Goal: Use online tool/utility: Utilize a website feature to perform a specific function

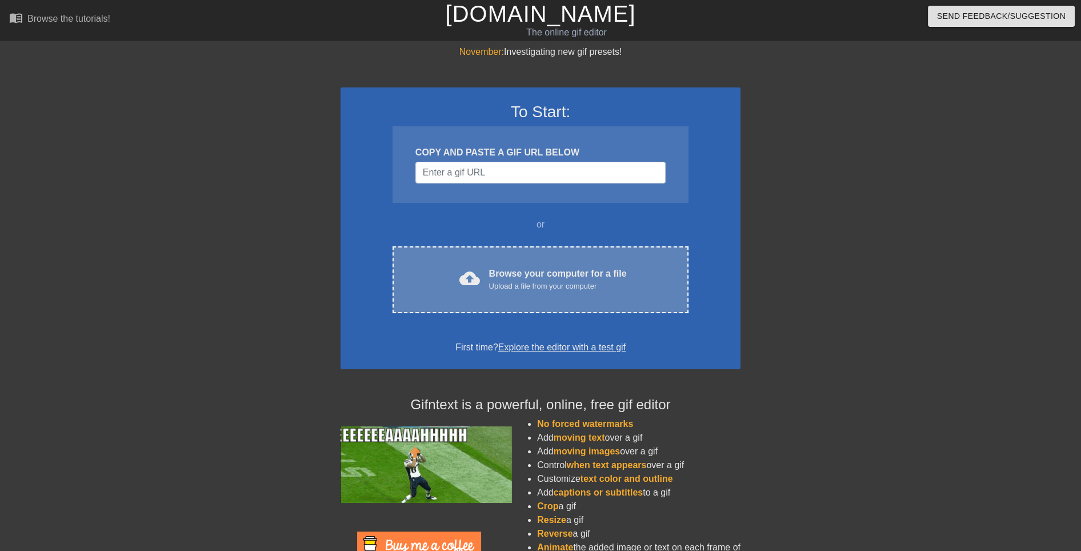
click at [500, 278] on div "Browse your computer for a file Upload a file from your computer" at bounding box center [558, 279] width 138 height 25
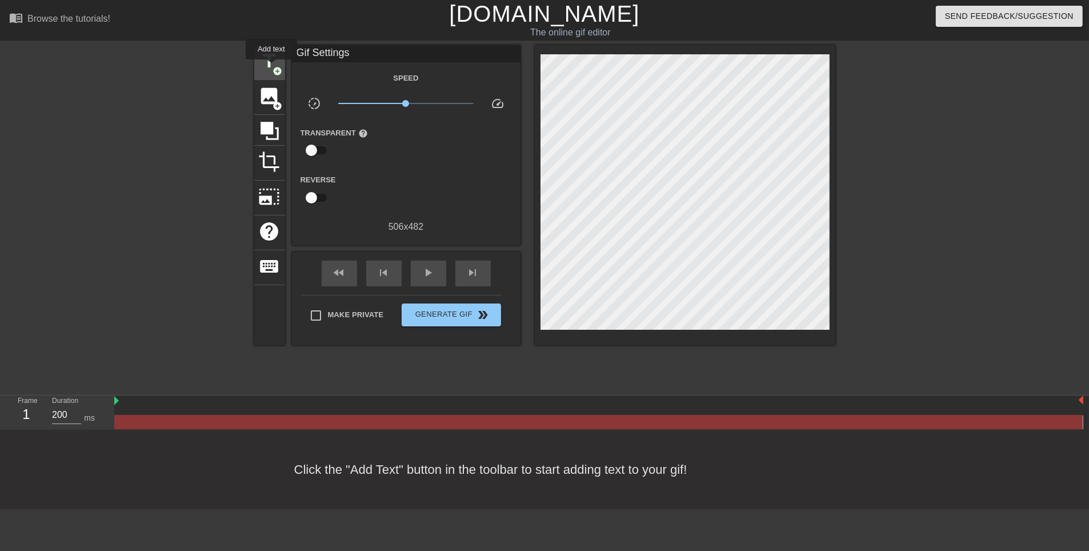
click at [271, 67] on span "title" at bounding box center [270, 61] width 22 height 22
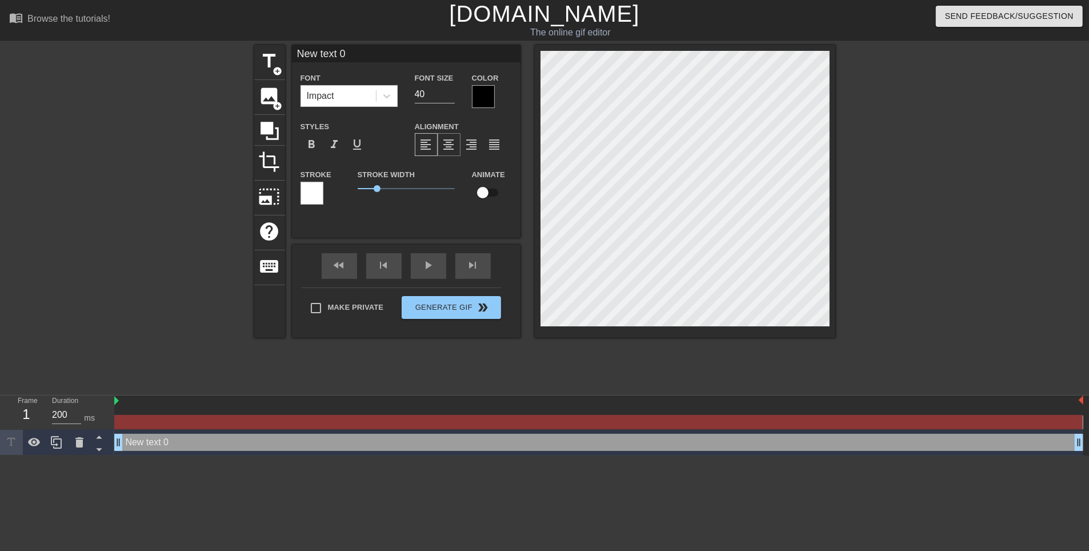
click at [453, 150] on span "format_align_center" at bounding box center [449, 145] width 14 height 14
click at [427, 151] on span "format_align_left" at bounding box center [426, 145] width 14 height 14
click at [452, 147] on span "format_align_center" at bounding box center [449, 145] width 14 height 14
drag, startPoint x: 438, startPoint y: 93, endPoint x: 353, endPoint y: 96, distance: 85.2
click at [353, 96] on div "Font Impact Font Size 40 Color" at bounding box center [406, 89] width 228 height 37
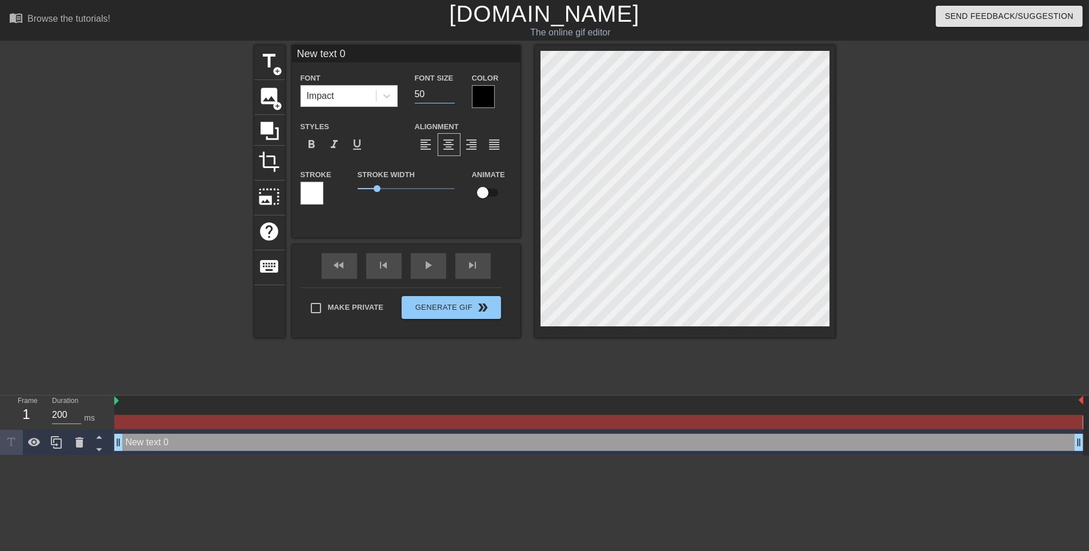
type input "50"
click at [376, 101] on div at bounding box center [386, 96] width 21 height 21
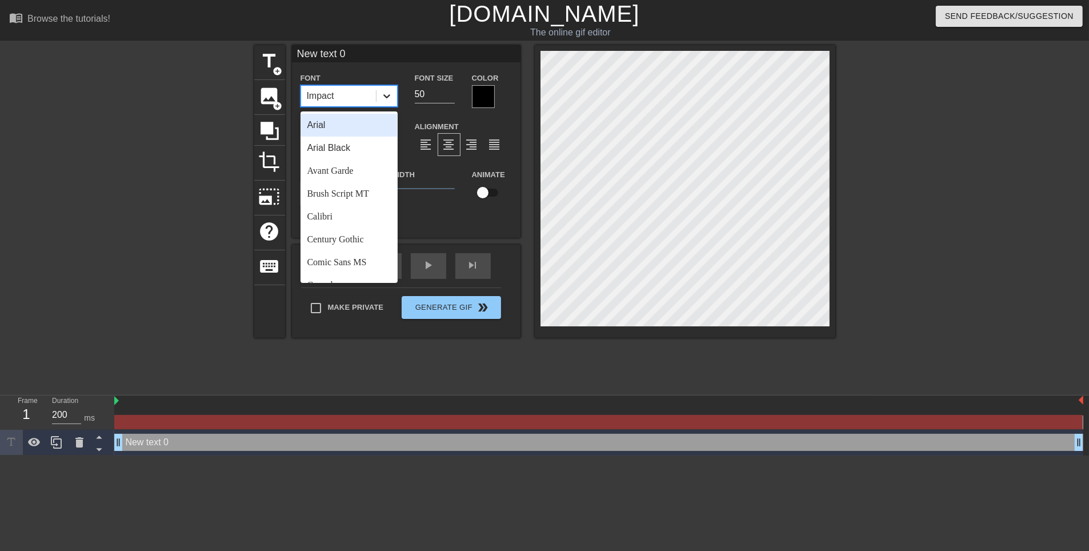
click at [376, 101] on div at bounding box center [386, 96] width 21 height 21
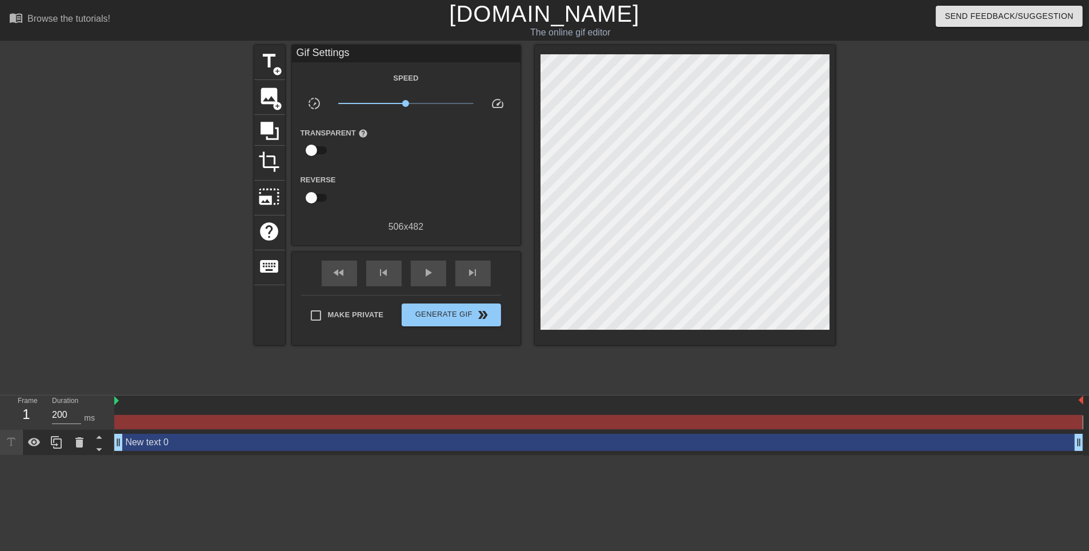
scroll to position [1, 3]
type textarea "N"
click at [851, 193] on div at bounding box center [934, 216] width 171 height 343
click at [875, 196] on div at bounding box center [934, 216] width 171 height 343
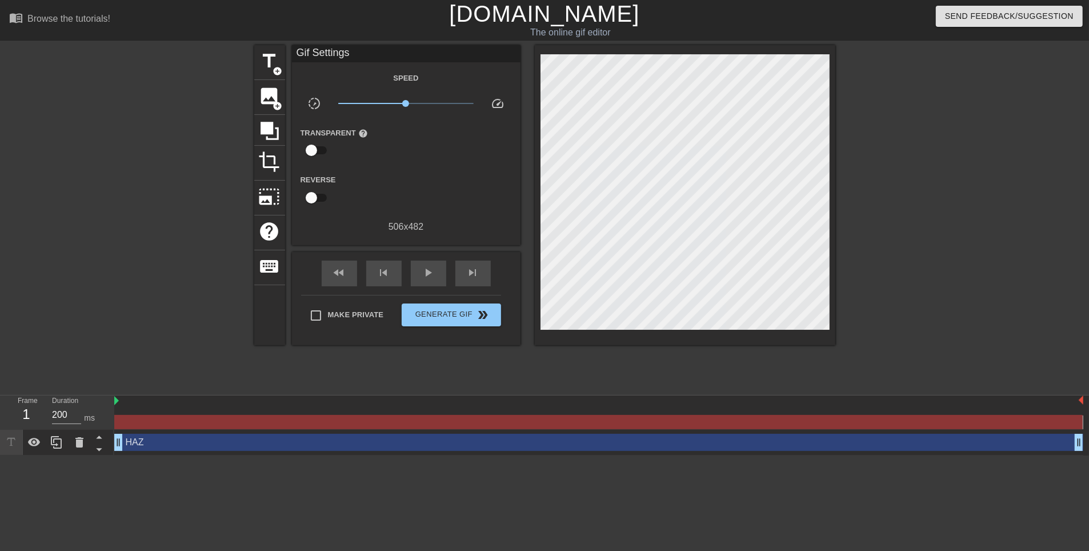
click at [415, 183] on div "Reverse" at bounding box center [406, 191] width 228 height 36
click at [877, 185] on div at bounding box center [934, 216] width 171 height 343
click at [389, 173] on div at bounding box center [368, 191] width 76 height 36
click at [275, 60] on span "title" at bounding box center [270, 61] width 22 height 22
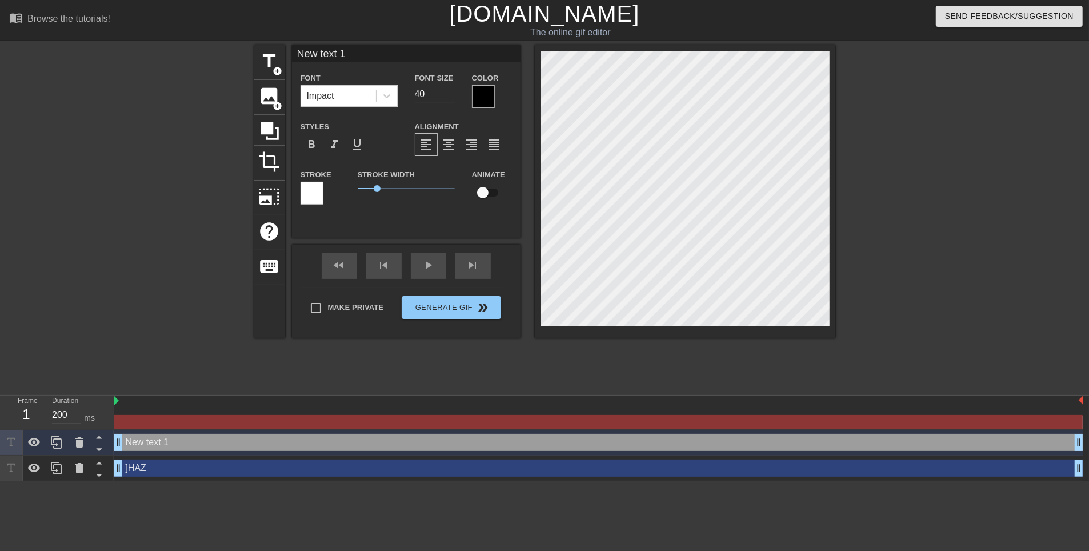
type textarea "HAZ"
type textarea "New text 0"
type textarea "HAZ"
click at [82, 466] on icon at bounding box center [79, 468] width 8 height 10
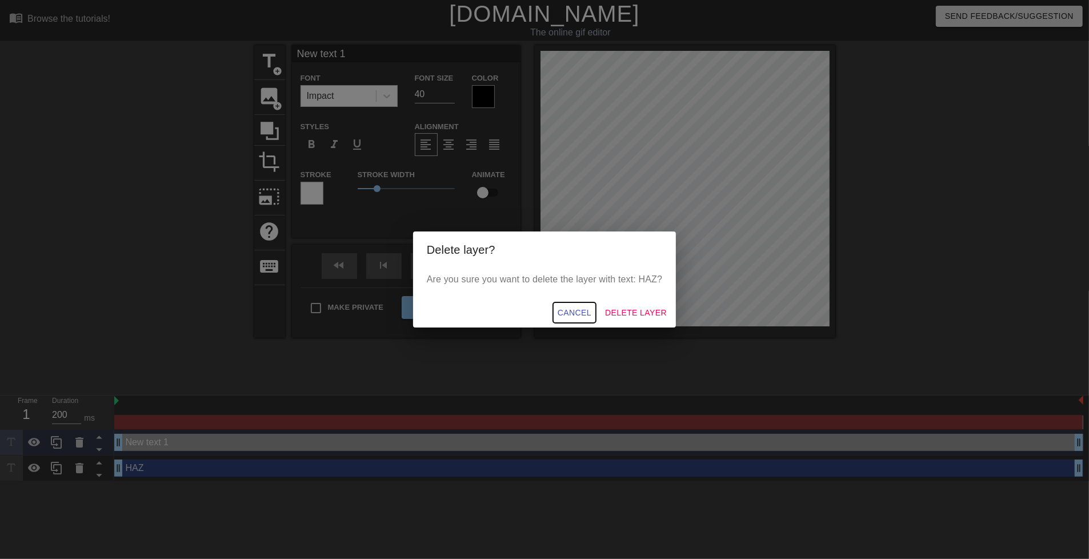
click at [568, 310] on span "Cancel" at bounding box center [575, 313] width 34 height 14
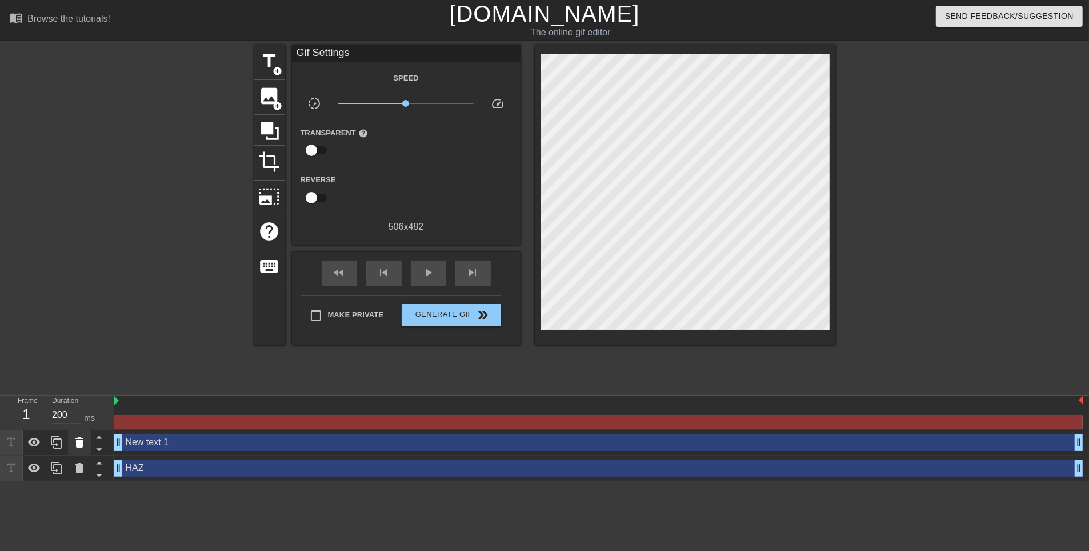
click at [89, 447] on div at bounding box center [79, 442] width 23 height 25
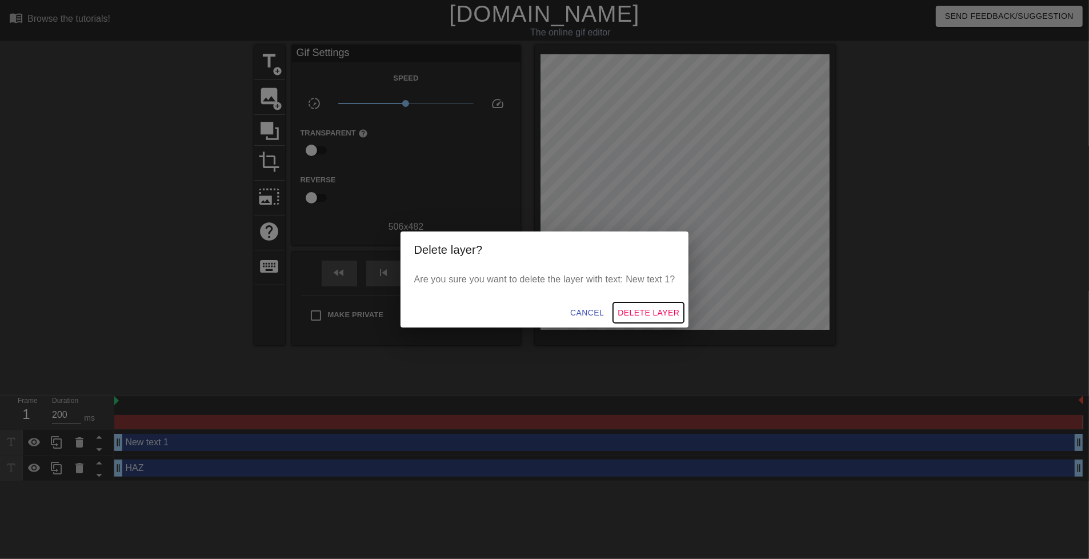
click at [669, 311] on span "Delete Layer" at bounding box center [649, 313] width 62 height 14
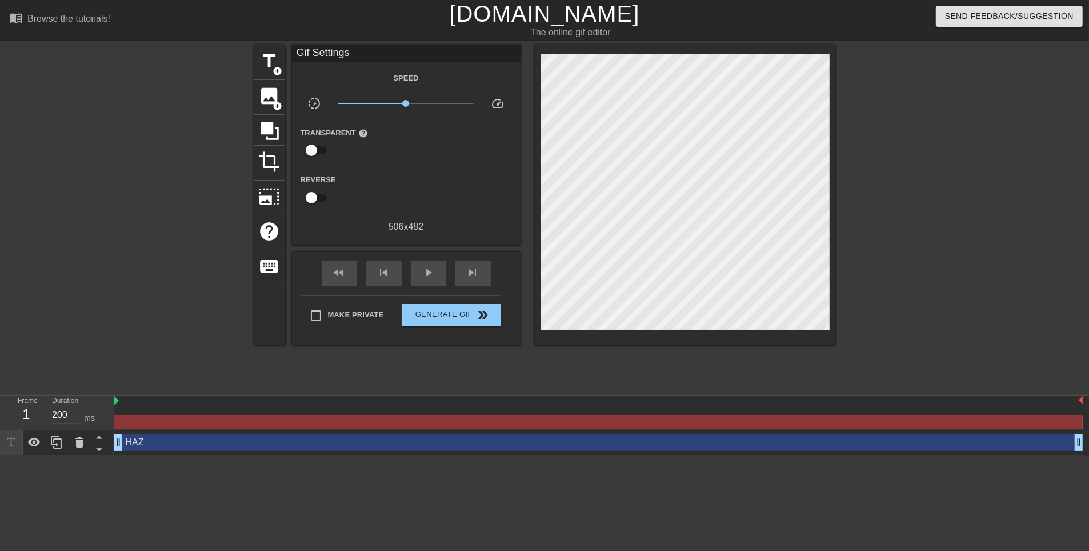
click at [201, 446] on div "HAZ drag_handle drag_handle" at bounding box center [598, 442] width 969 height 17
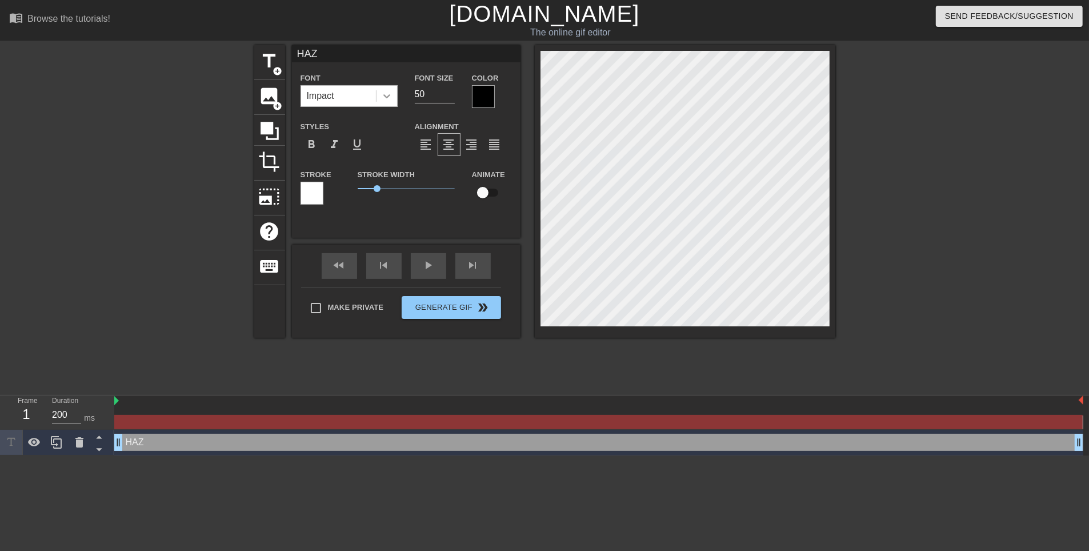
click at [389, 98] on icon at bounding box center [386, 95] width 11 height 11
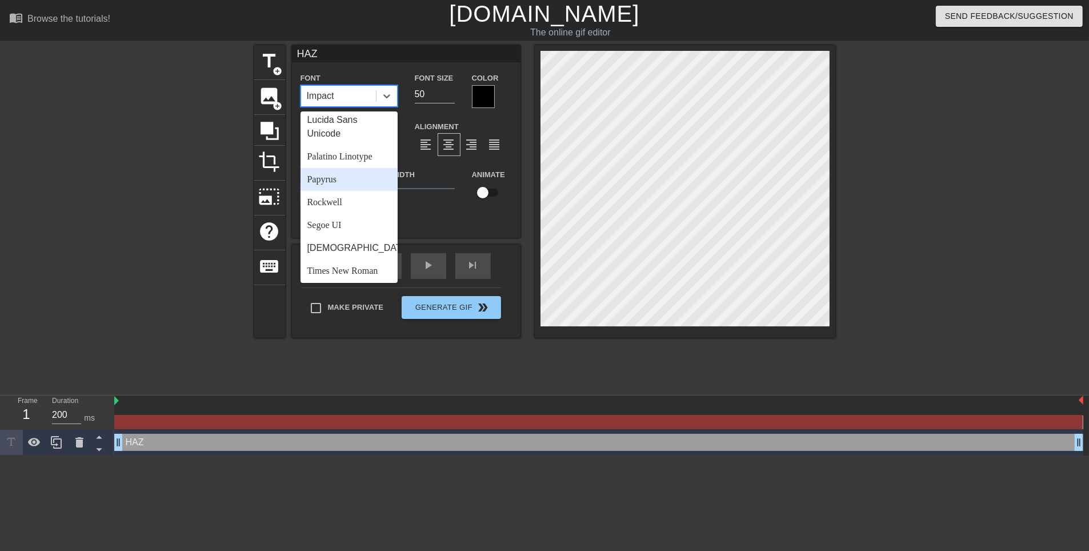
scroll to position [352, 0]
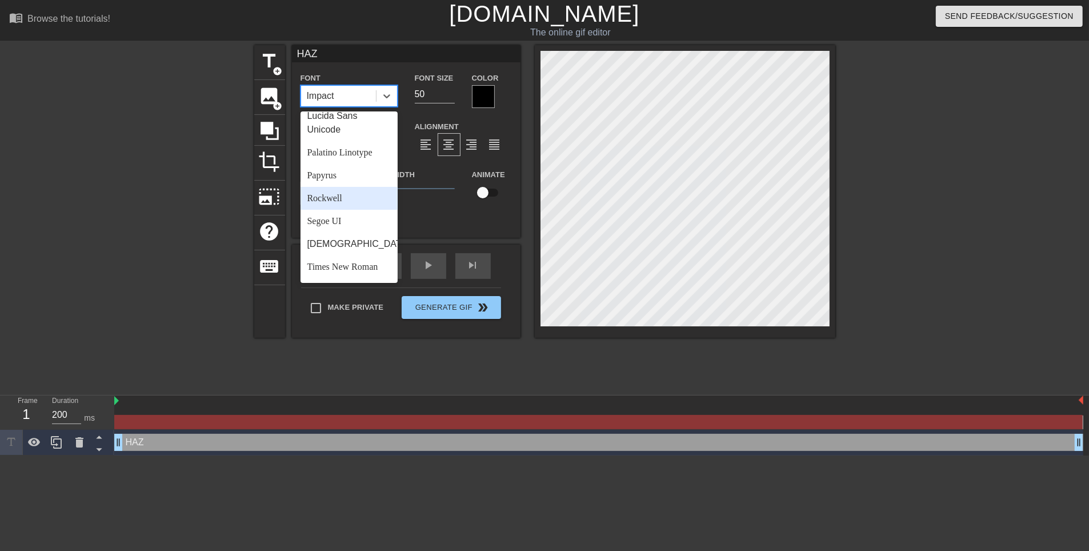
click at [345, 210] on div "Rockwell" at bounding box center [348, 198] width 97 height 23
click at [387, 95] on icon at bounding box center [386, 95] width 11 height 11
click at [342, 145] on div "Arial Black" at bounding box center [348, 148] width 97 height 23
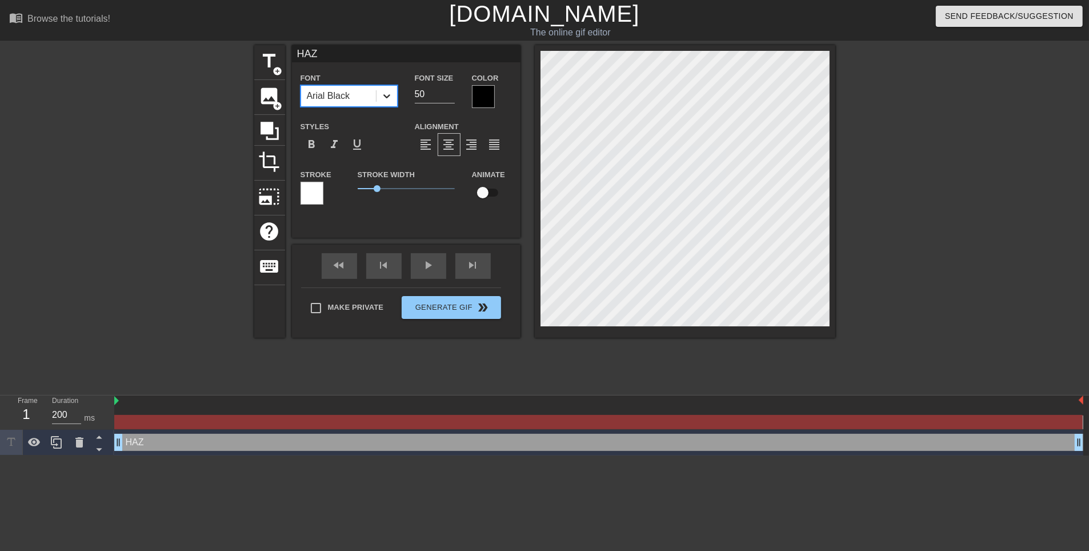
click at [387, 101] on icon at bounding box center [386, 95] width 11 height 11
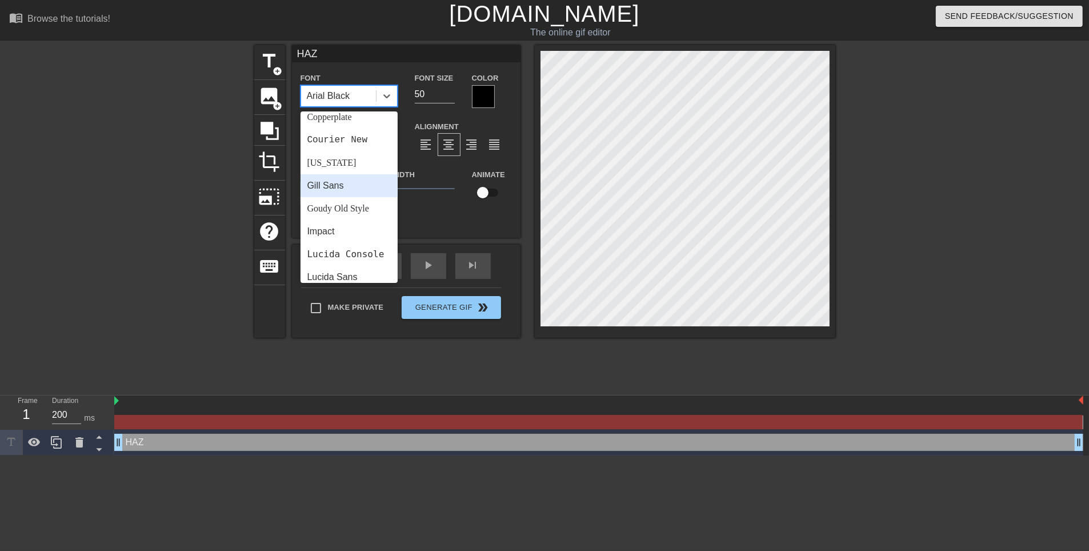
scroll to position [228, 0]
click at [352, 193] on div "Impact" at bounding box center [348, 193] width 97 height 23
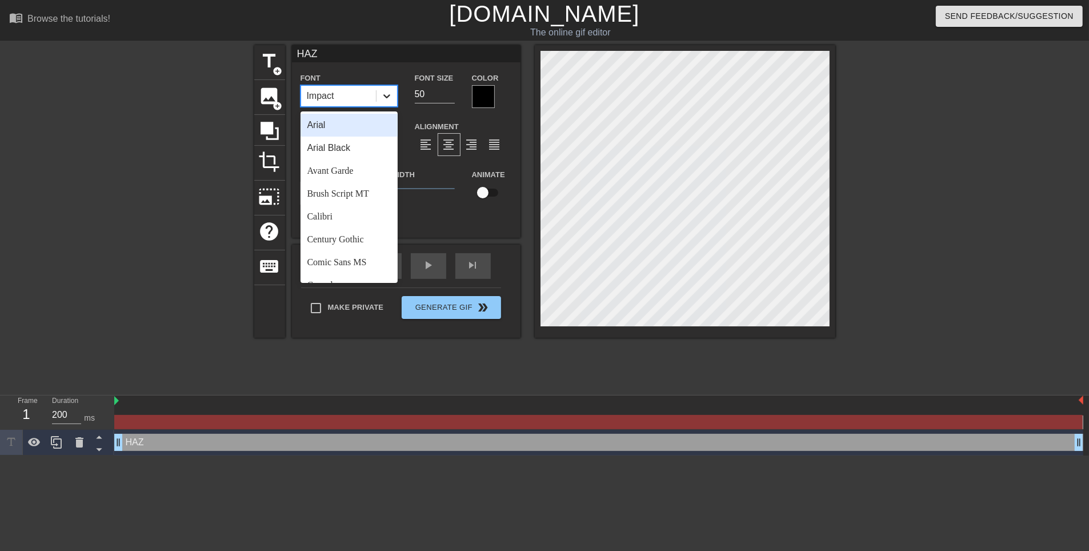
click at [393, 98] on div at bounding box center [386, 96] width 21 height 21
click at [379, 98] on div at bounding box center [386, 96] width 21 height 21
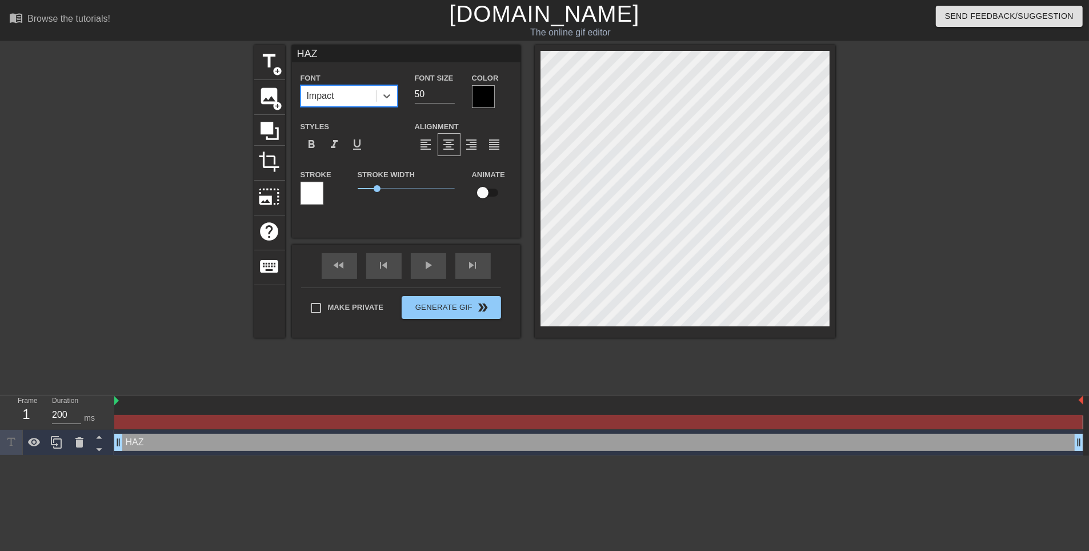
click at [488, 100] on div at bounding box center [483, 96] width 23 height 23
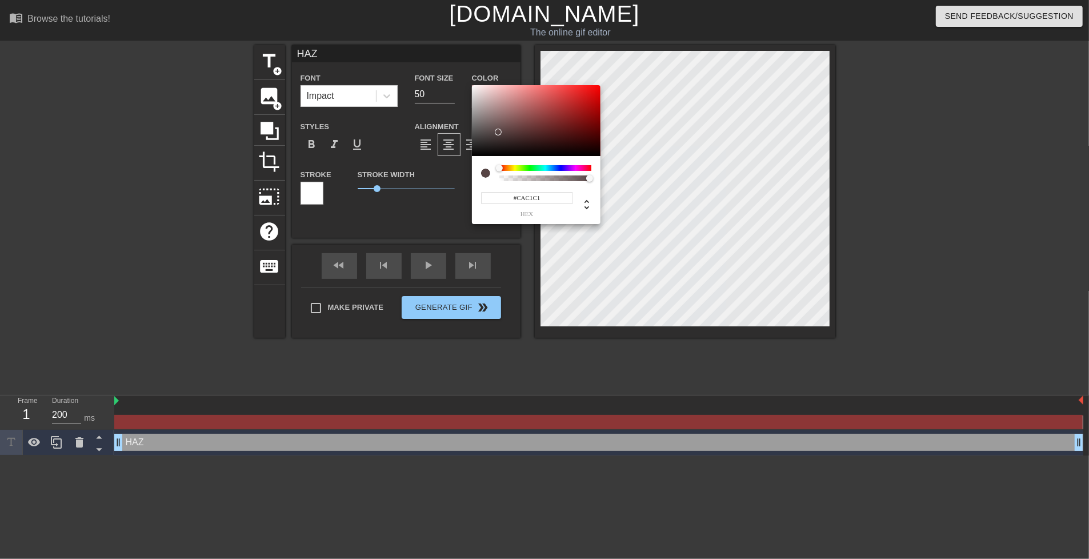
type input "#FFFFFF"
drag, startPoint x: 498, startPoint y: 132, endPoint x: 432, endPoint y: 47, distance: 106.7
click at [432, 47] on div "#FFFFFF hex" at bounding box center [544, 279] width 1089 height 559
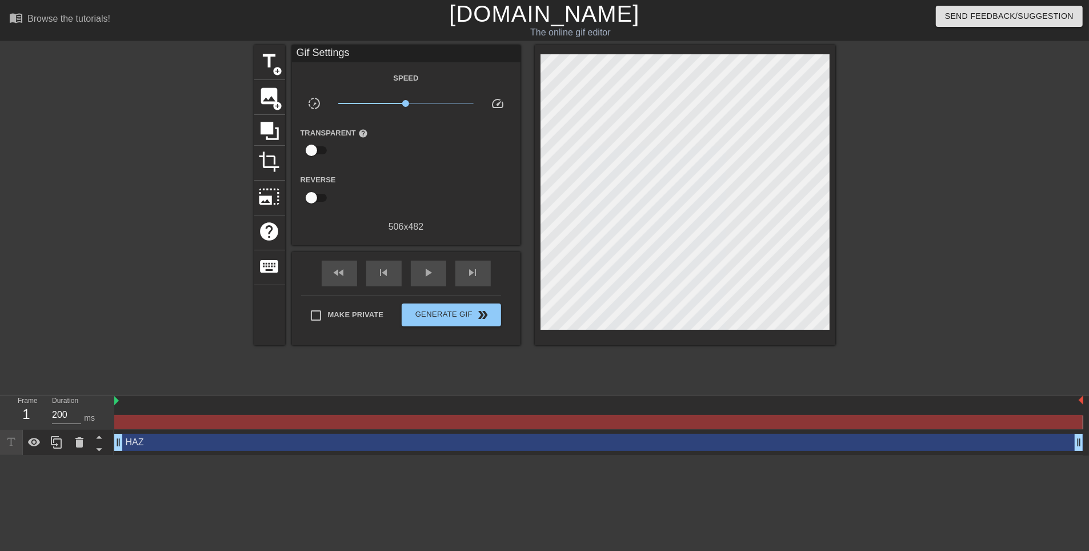
click at [166, 442] on div "HAZ drag_handle drag_handle" at bounding box center [598, 442] width 969 height 17
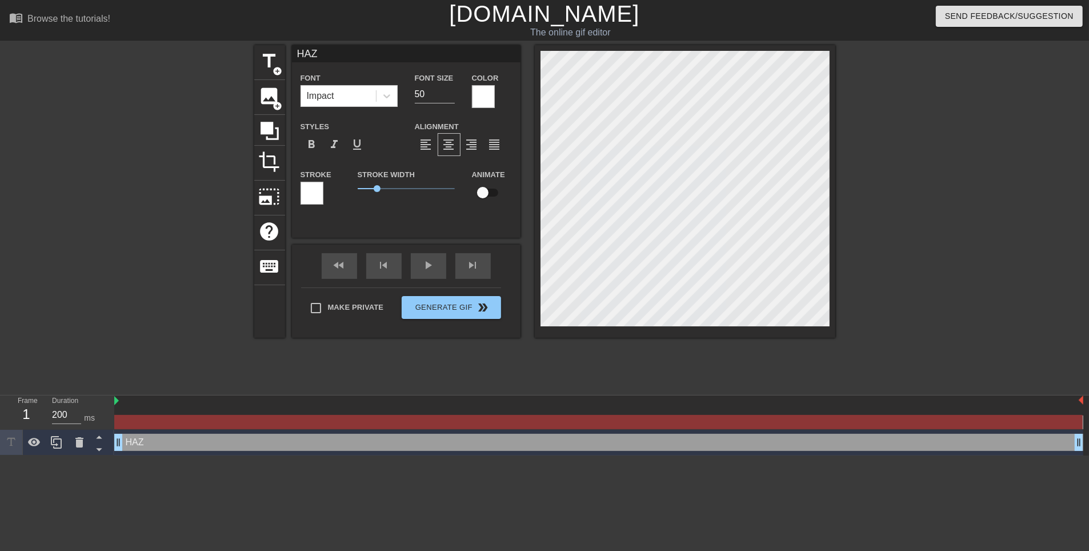
click at [306, 195] on div at bounding box center [311, 193] width 23 height 23
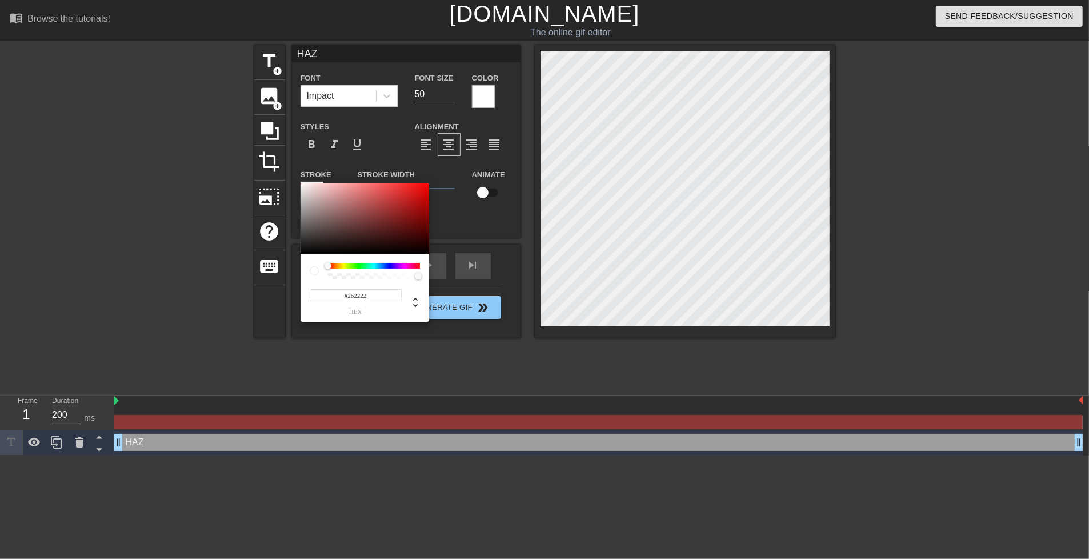
type input "#000000"
drag, startPoint x: 273, startPoint y: 264, endPoint x: 260, endPoint y: 285, distance: 24.1
click at [260, 285] on div "#000000 hex" at bounding box center [544, 279] width 1089 height 559
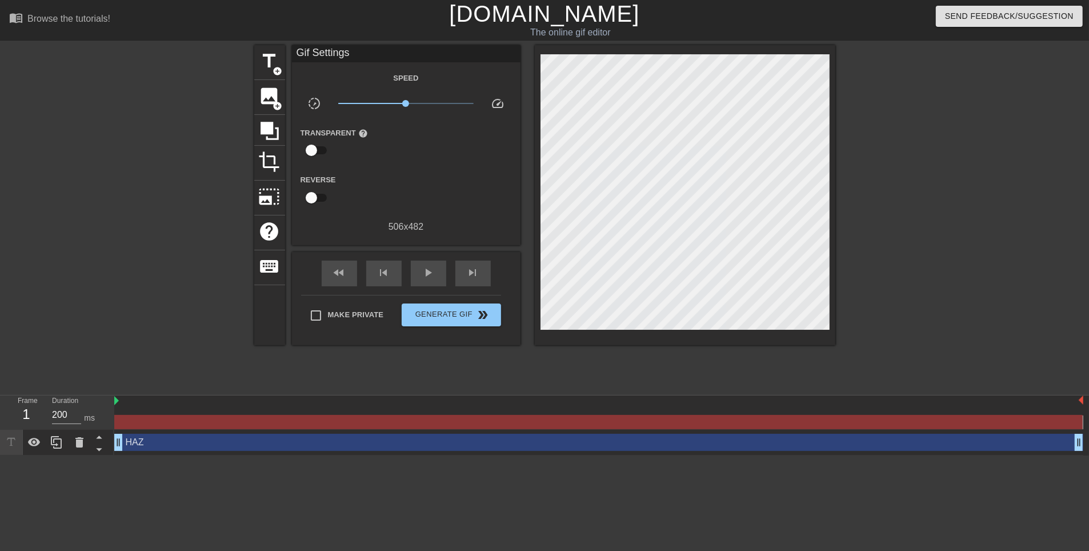
click at [278, 440] on div "HAZ drag_handle drag_handle" at bounding box center [598, 442] width 969 height 17
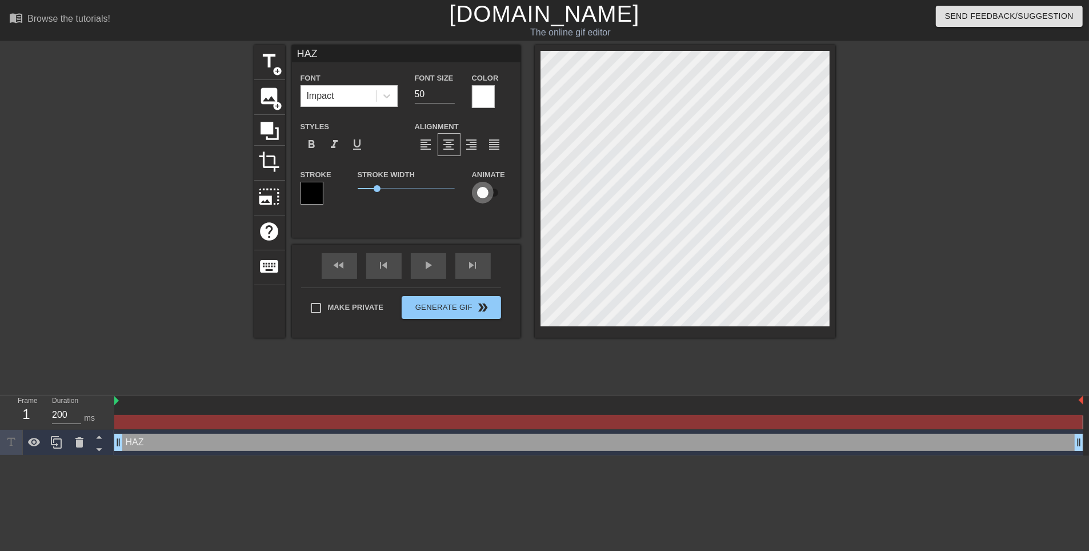
click at [484, 186] on input "checkbox" at bounding box center [482, 193] width 65 height 22
checkbox input "true"
click at [386, 191] on span "1.45" at bounding box center [385, 188] width 7 height 7
click at [432, 101] on input "50" at bounding box center [435, 94] width 40 height 18
drag, startPoint x: 436, startPoint y: 95, endPoint x: 406, endPoint y: 98, distance: 30.4
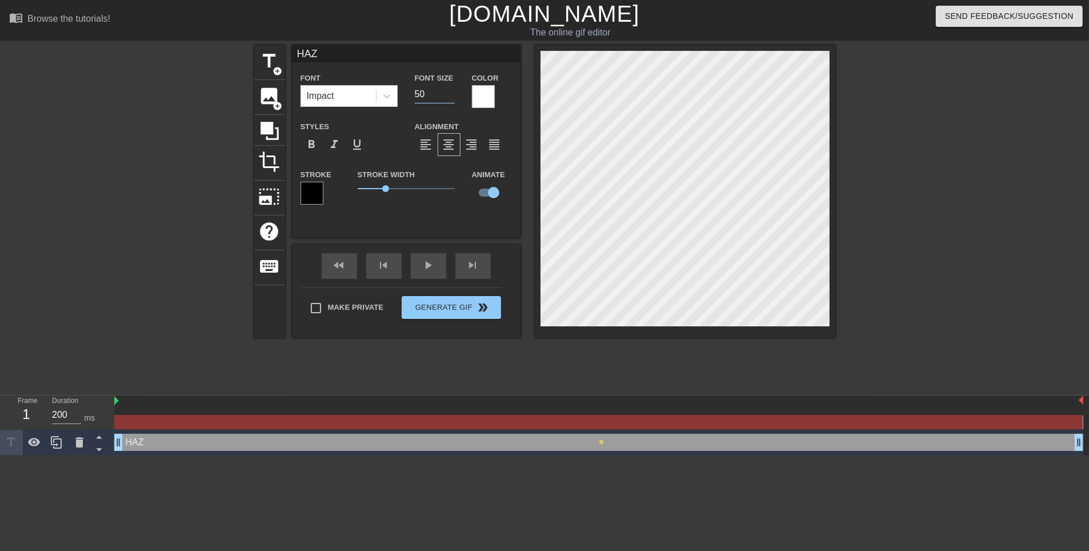
click at [406, 98] on div "Font Size 50" at bounding box center [434, 89] width 57 height 37
type input "70"
click at [460, 210] on div "Stroke Width 1.45" at bounding box center [406, 190] width 114 height 47
click at [319, 447] on div "HAZ drag_handle drag_handle" at bounding box center [598, 442] width 969 height 17
click at [311, 151] on span "format_bold" at bounding box center [312, 145] width 14 height 14
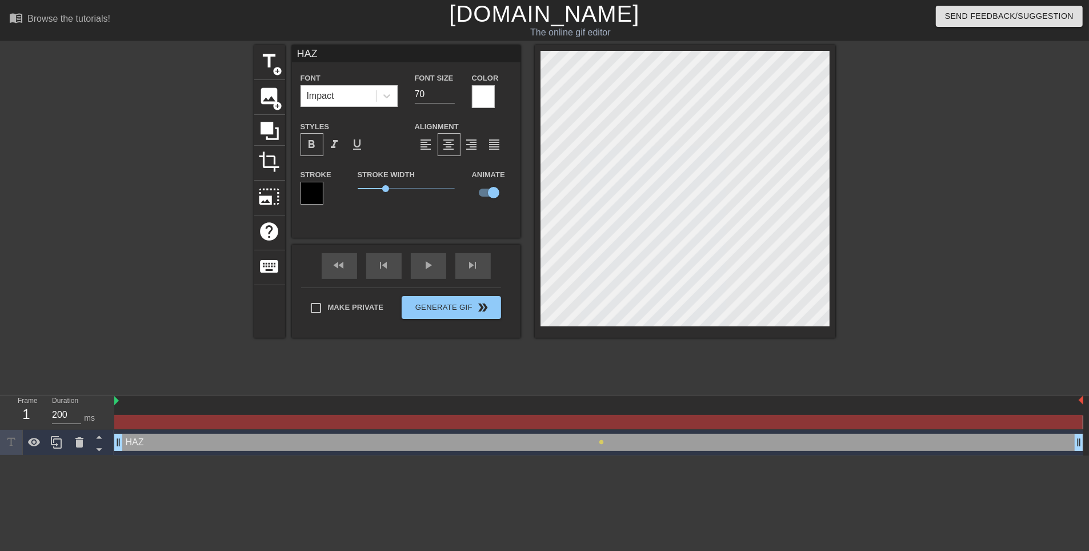
click at [311, 151] on span "format_bold" at bounding box center [312, 145] width 14 height 14
click at [490, 195] on input "checkbox" at bounding box center [493, 193] width 65 height 22
click at [490, 195] on input "checkbox" at bounding box center [482, 193] width 65 height 22
checkbox input "true"
click at [496, 176] on label "Animate" at bounding box center [488, 174] width 33 height 11
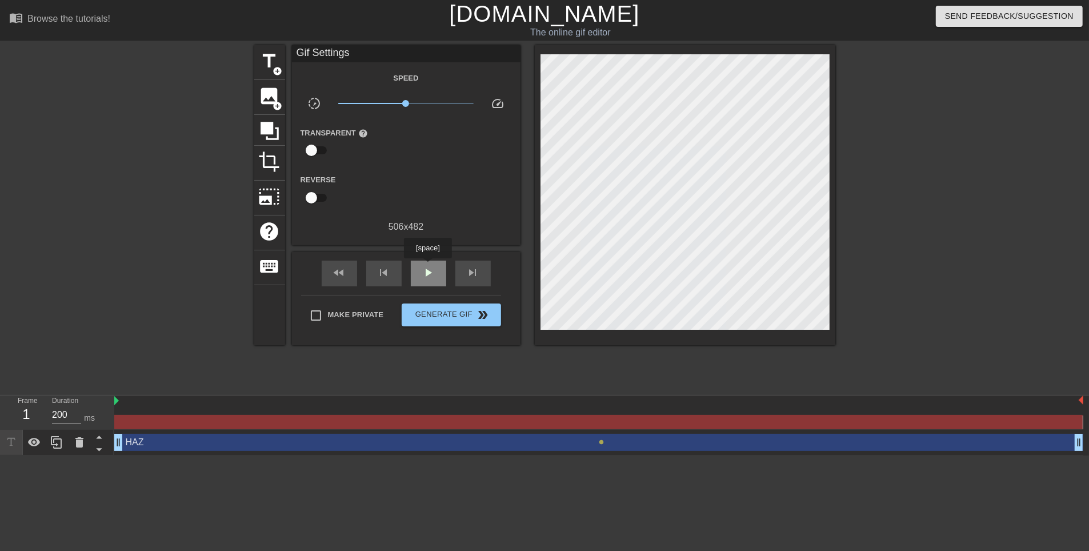
click at [427, 266] on span "play_arrow" at bounding box center [429, 273] width 14 height 14
drag, startPoint x: 409, startPoint y: 98, endPoint x: 406, endPoint y: 107, distance: 9.2
click at [406, 107] on span "x1.02" at bounding box center [405, 104] width 135 height 14
click at [236, 442] on div "HAZ drag_handle drag_handle" at bounding box center [598, 442] width 969 height 17
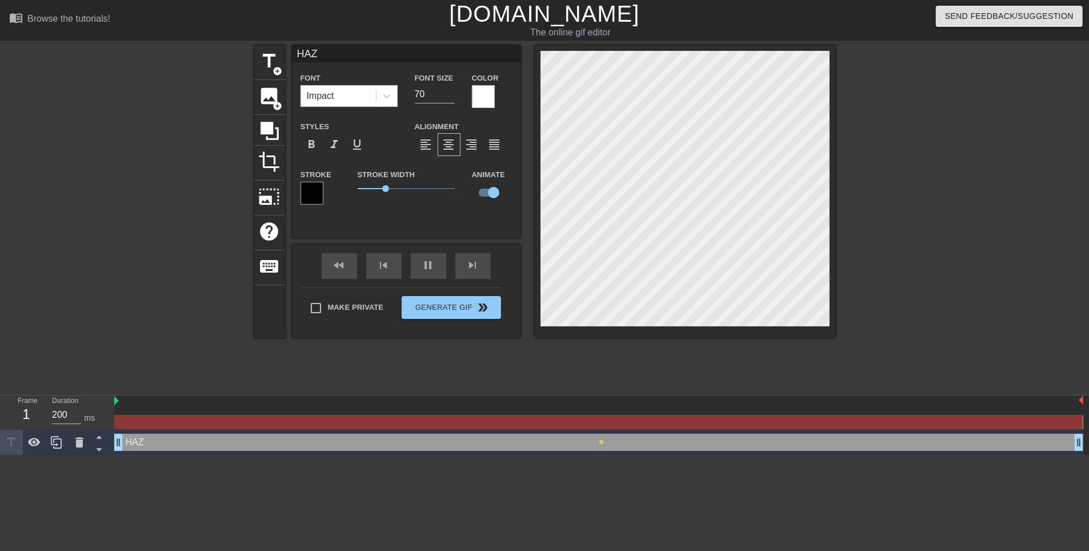
drag, startPoint x: 235, startPoint y: 441, endPoint x: 170, endPoint y: 449, distance: 65.6
click at [170, 449] on div "HAZ drag_handle drag_handle" at bounding box center [598, 442] width 969 height 17
click at [139, 422] on div at bounding box center [598, 422] width 968 height 14
